Goal: Find specific page/section: Find specific page/section

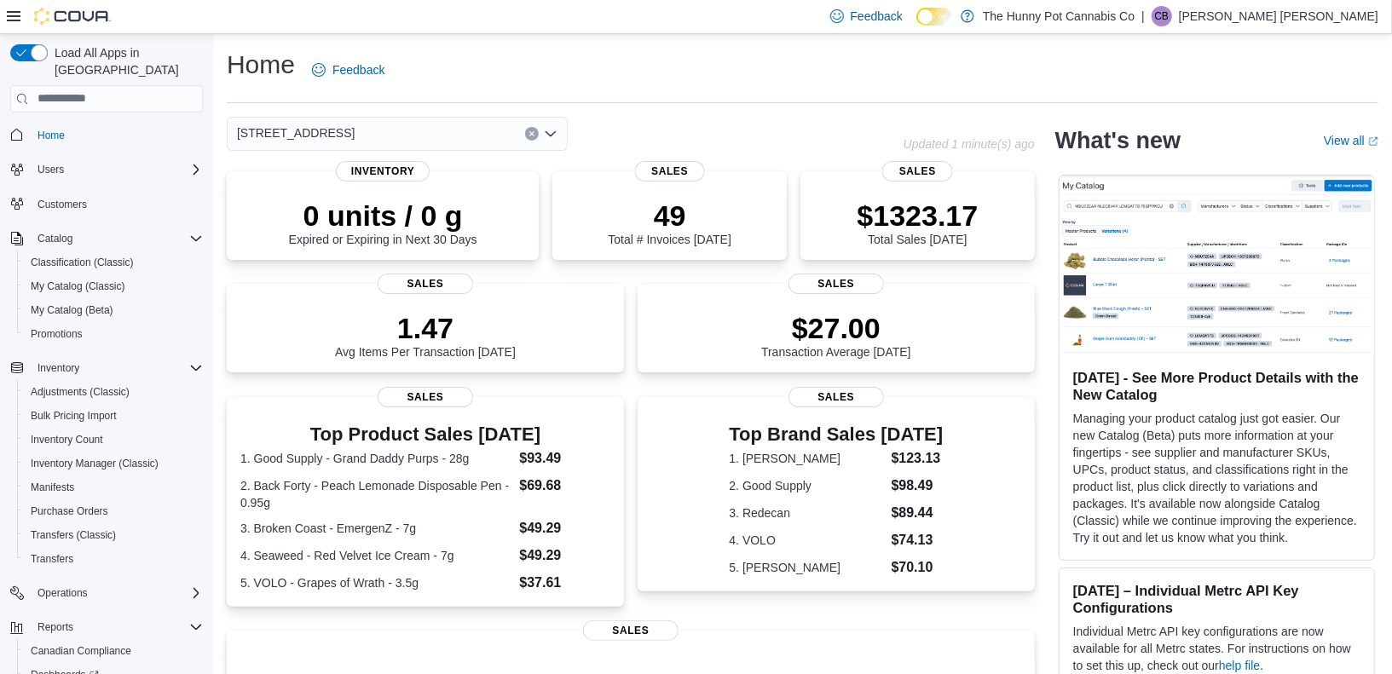
click at [533, 130] on icon "Clear input" at bounding box center [531, 133] width 7 height 7
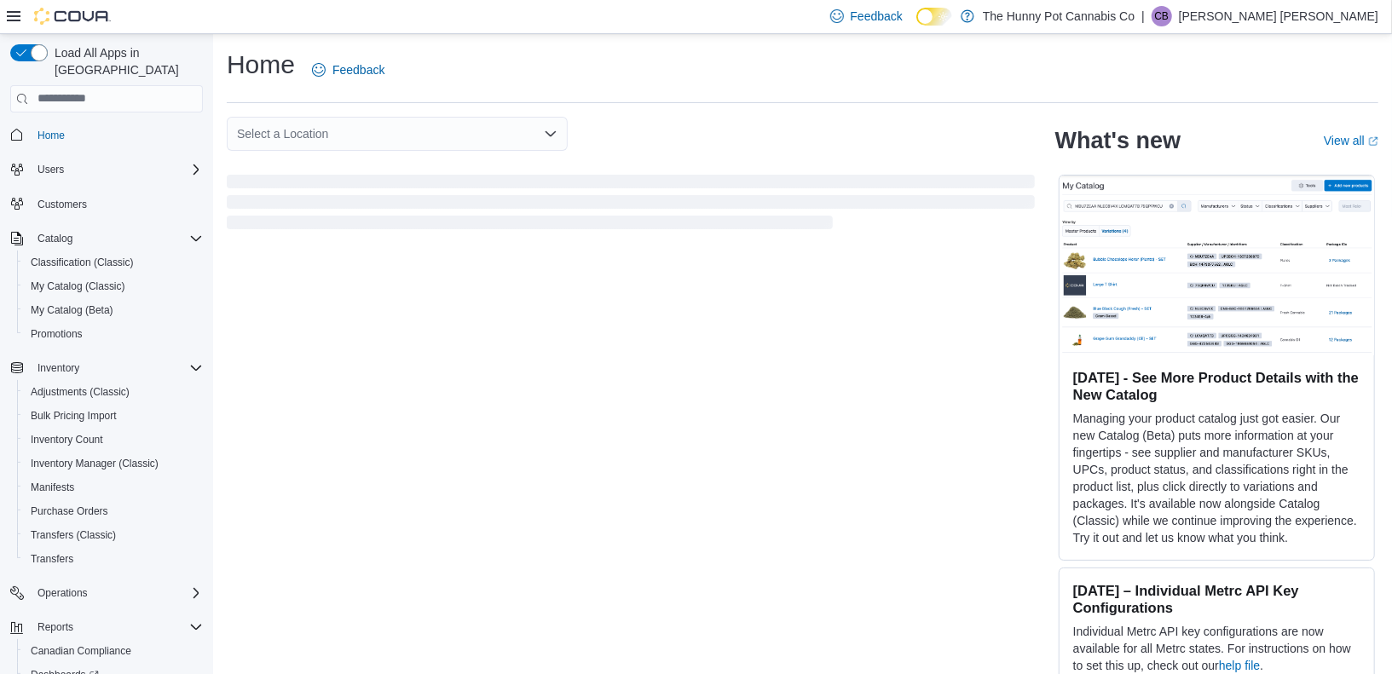
click at [622, 129] on div "Select a Location" at bounding box center [631, 134] width 808 height 34
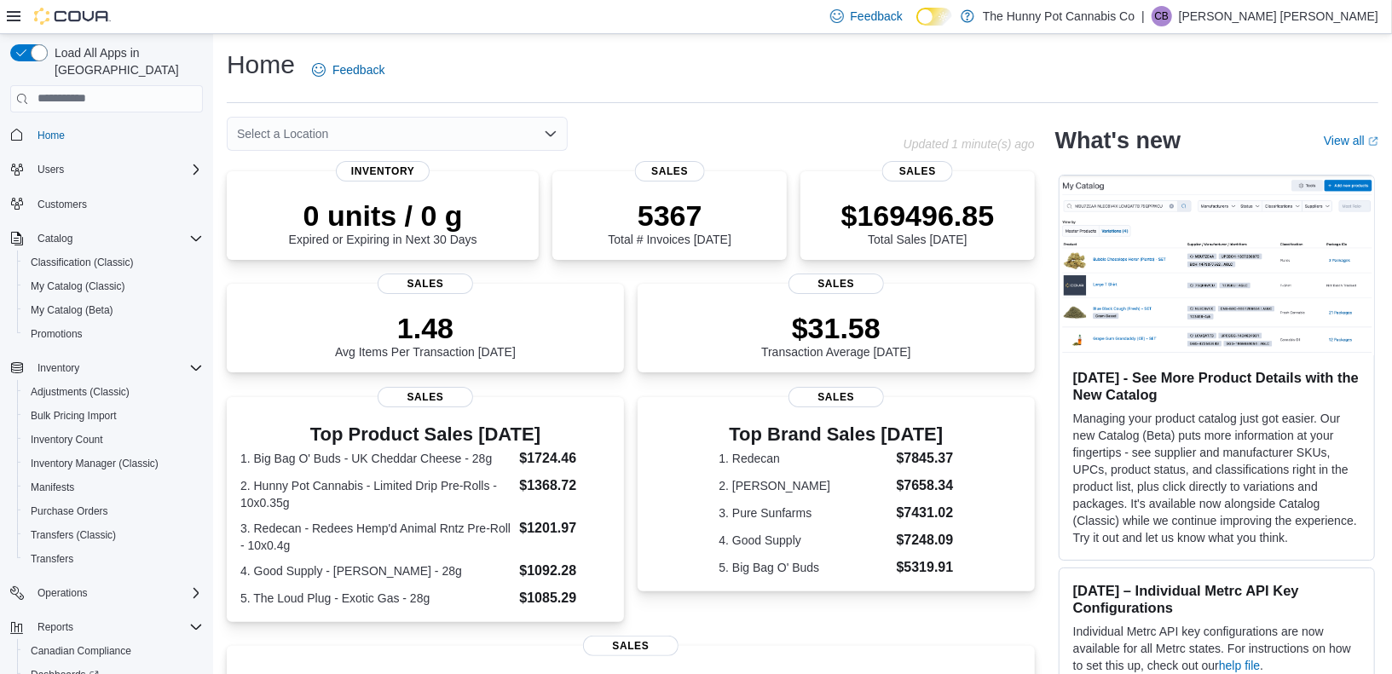
click at [530, 137] on div "Select a Location" at bounding box center [397, 134] width 341 height 34
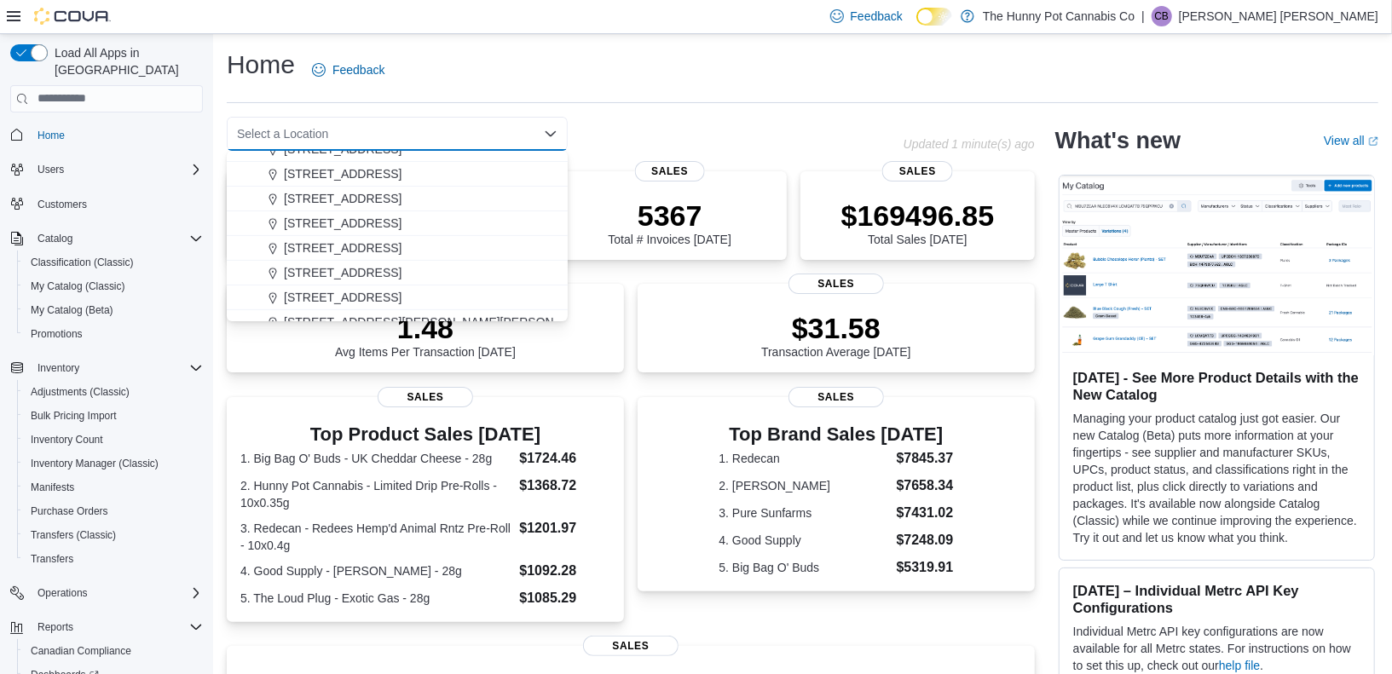
scroll to position [462, 0]
click at [398, 292] on div "[STREET_ADDRESS]" at bounding box center [407, 294] width 300 height 17
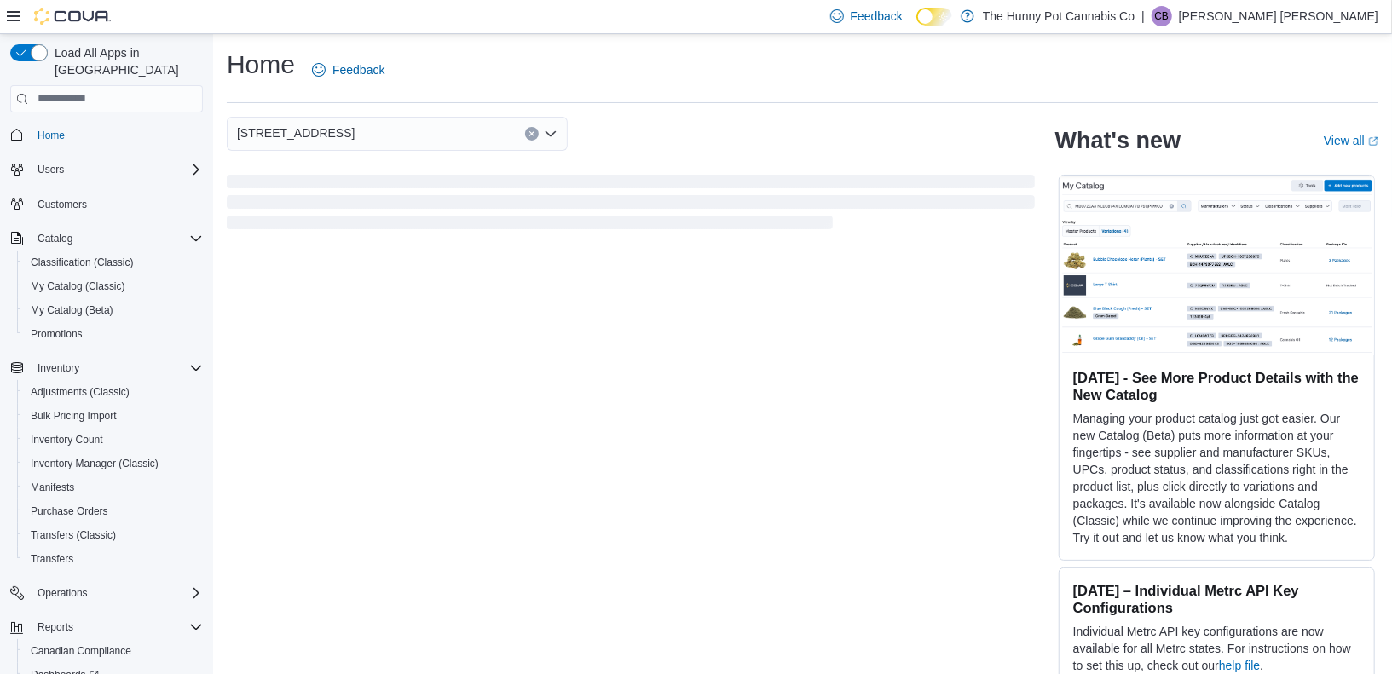
click at [629, 124] on div "[STREET_ADDRESS] Selected. [STREET_ADDRESS] Press Backspace to delete [STREET_A…" at bounding box center [631, 134] width 808 height 34
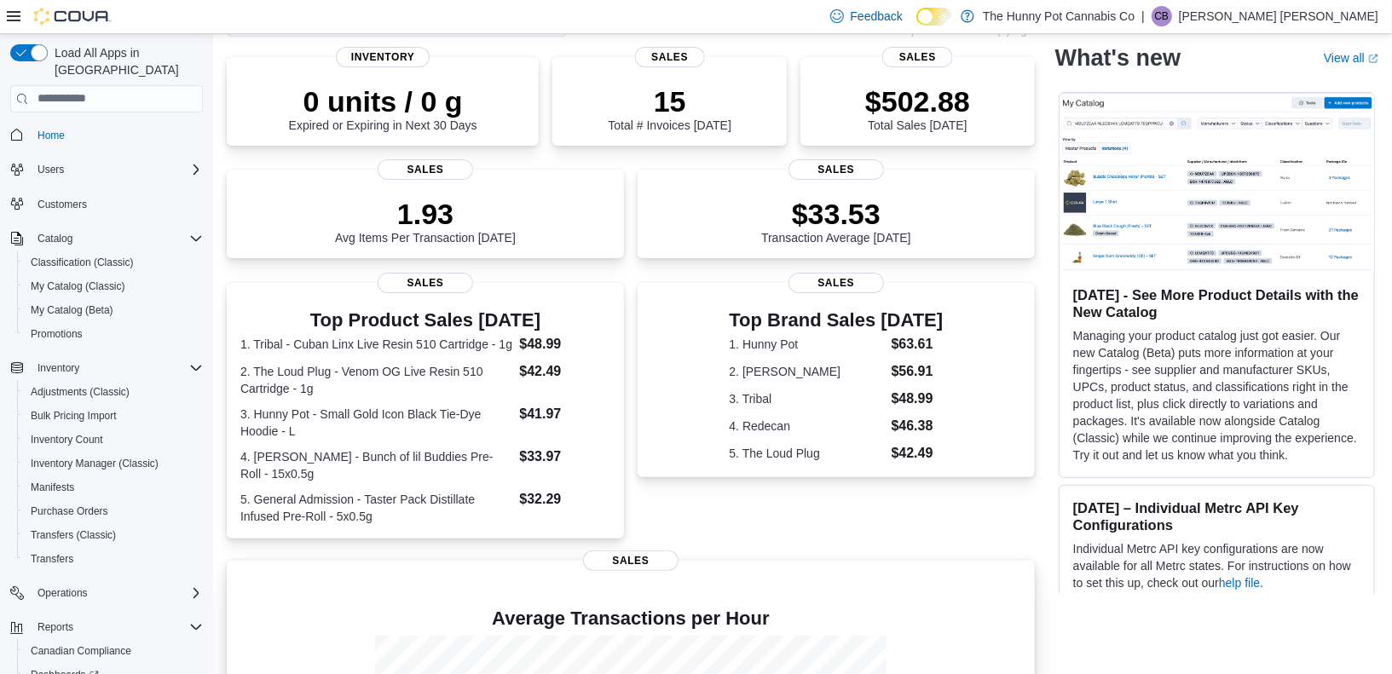
scroll to position [0, 0]
